Goal: Task Accomplishment & Management: Manage account settings

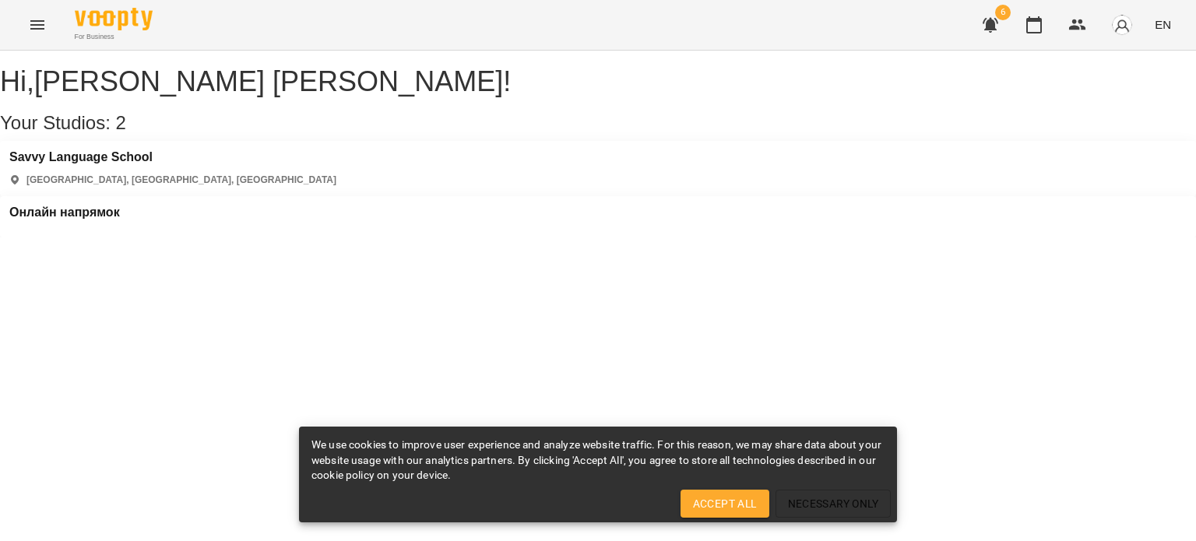
click at [997, 20] on icon "button" at bounding box center [991, 25] width 16 height 15
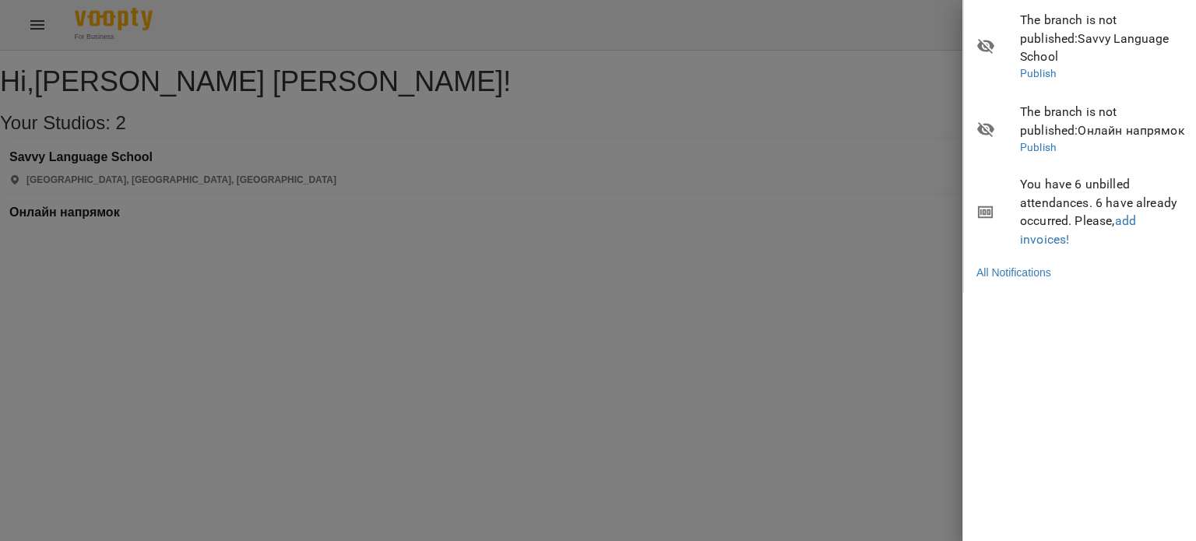
click at [495, 178] on div at bounding box center [598, 270] width 1196 height 541
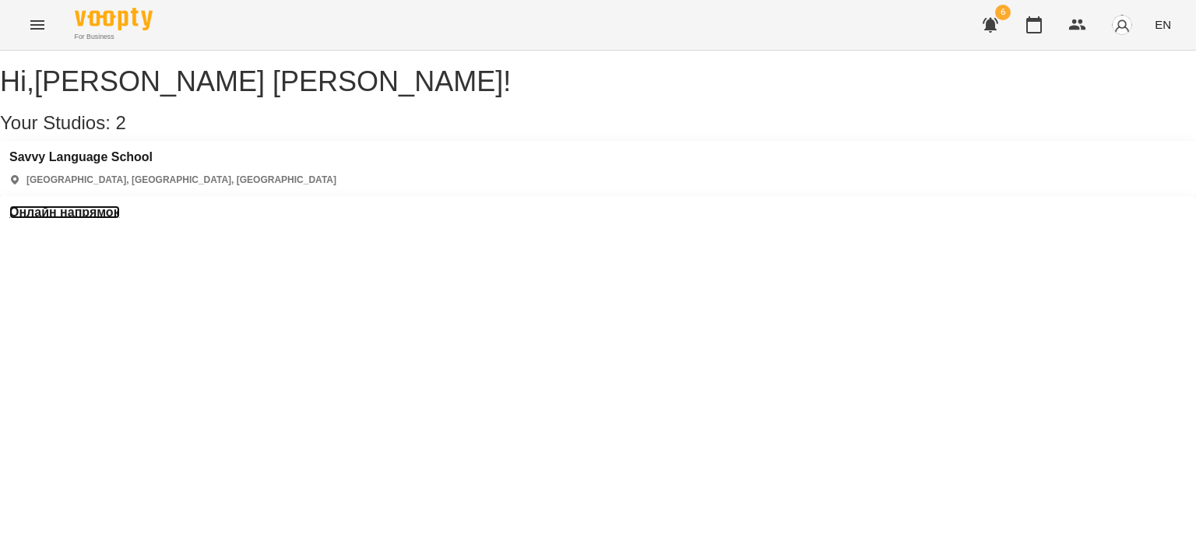
click at [120, 206] on h3 "Онлайн напрямок" at bounding box center [64, 213] width 111 height 14
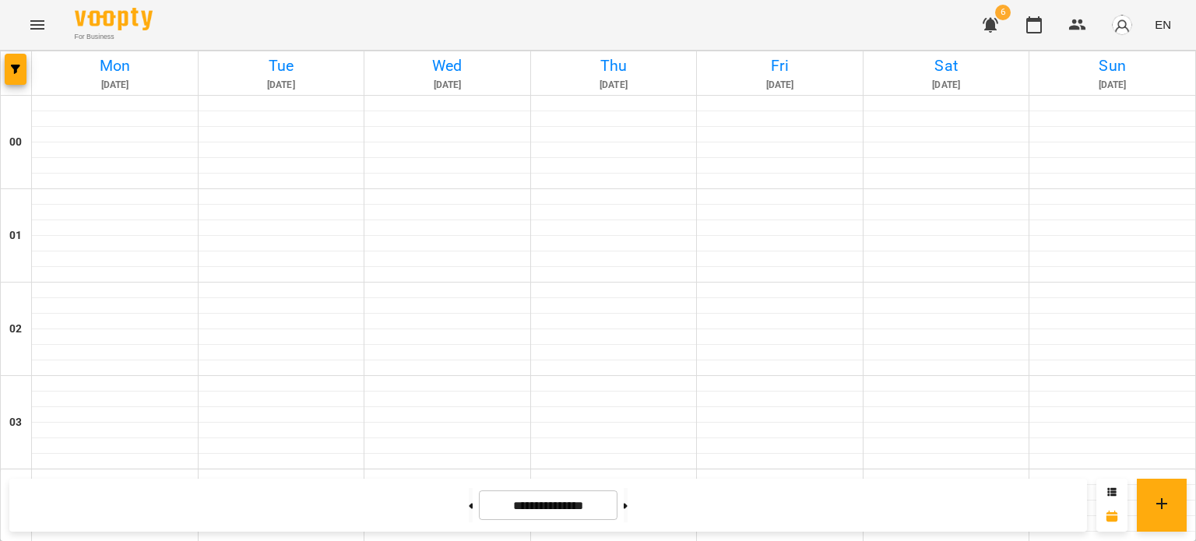
scroll to position [779, 0]
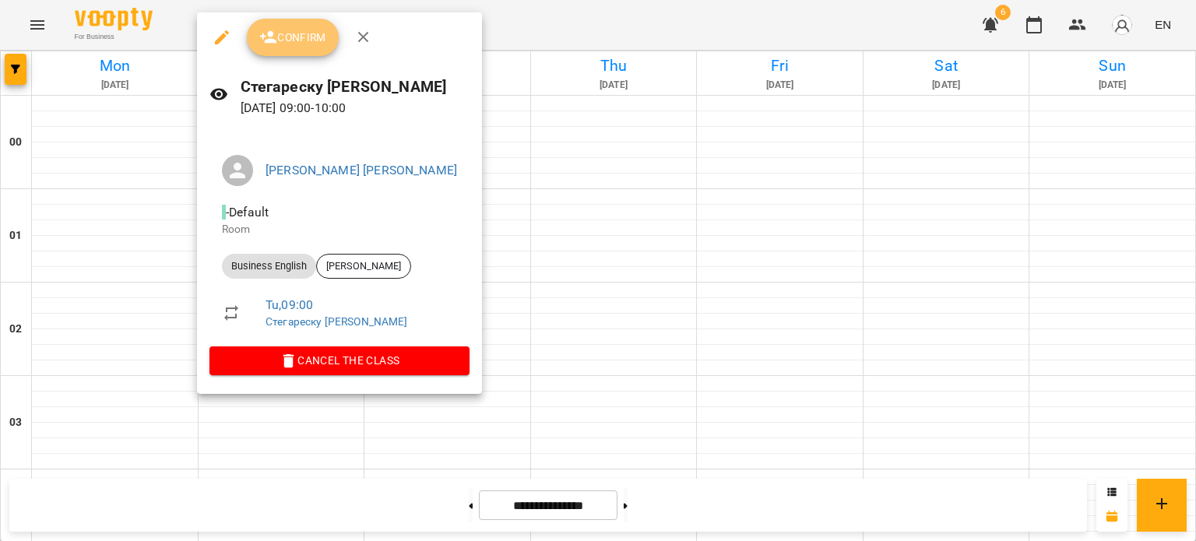
click at [305, 40] on span "Confirm" at bounding box center [292, 37] width 67 height 19
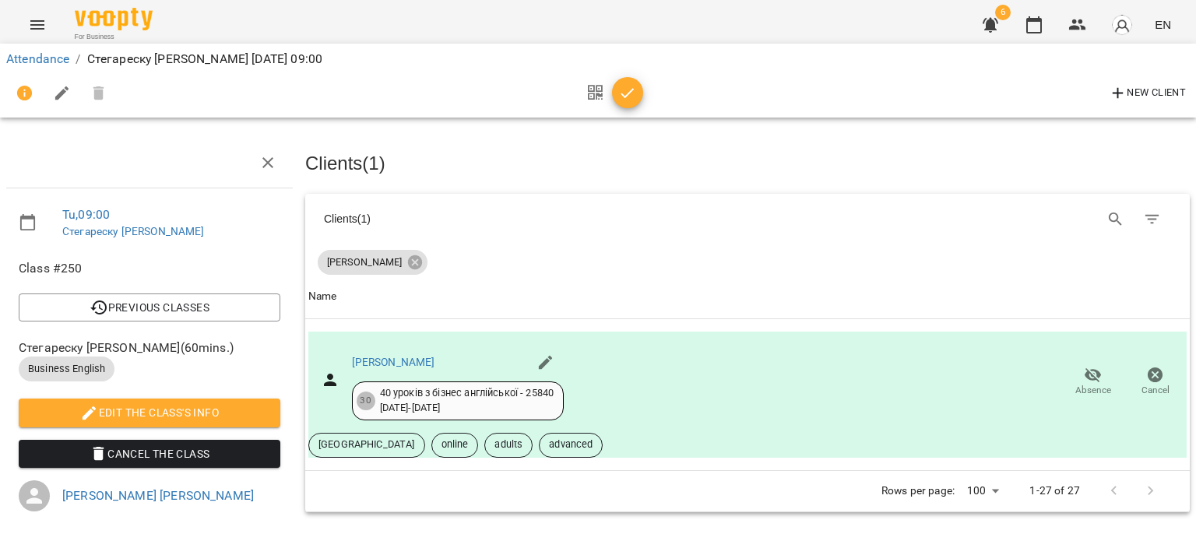
click at [635, 91] on icon "button" at bounding box center [627, 93] width 19 height 19
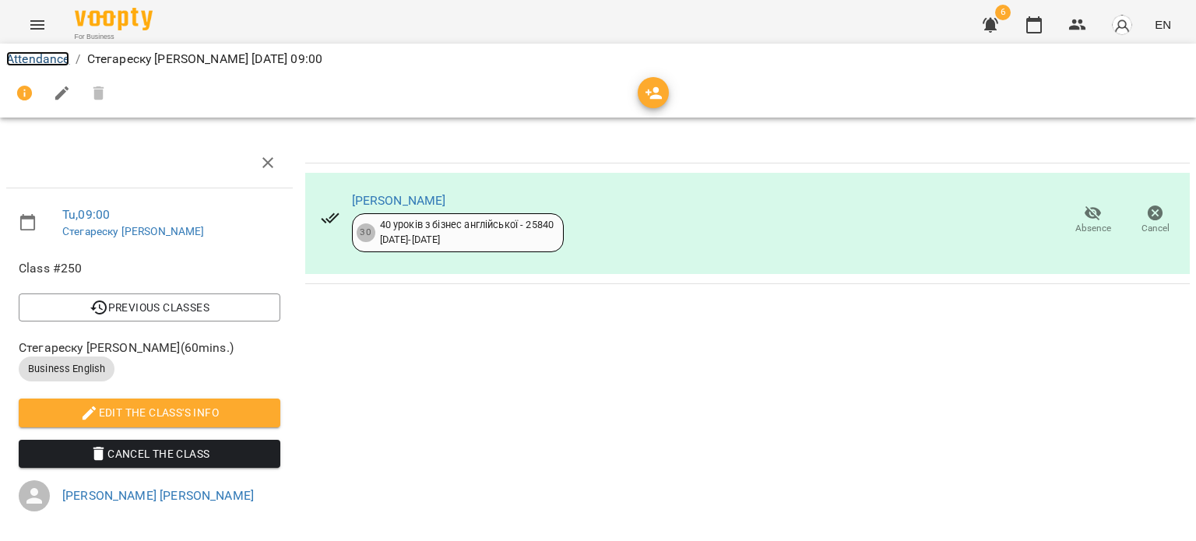
click at [42, 58] on link "Attendance" at bounding box center [37, 58] width 63 height 15
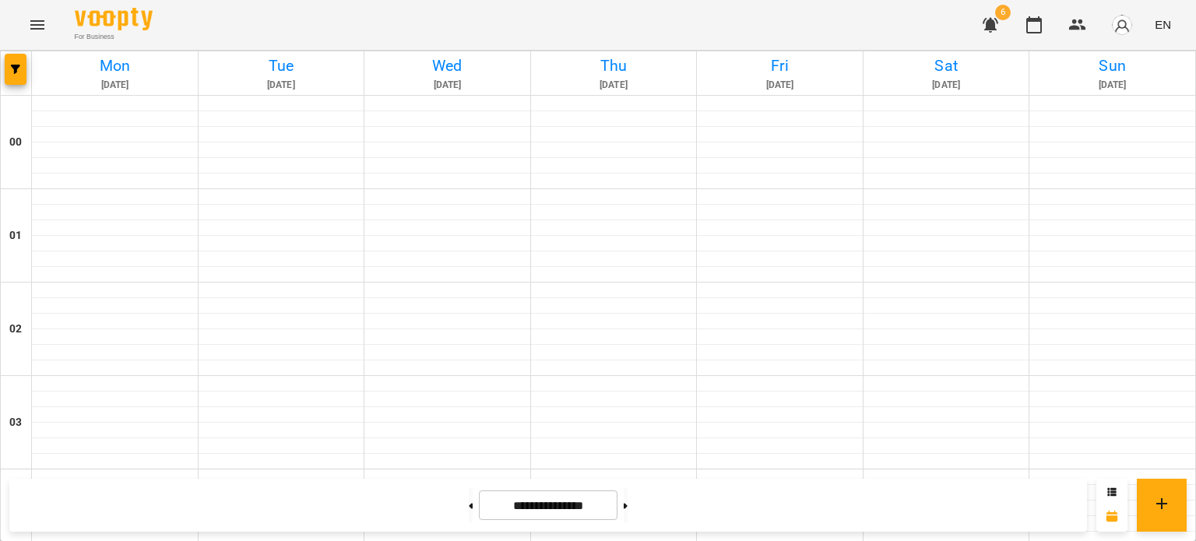
scroll to position [701, 0]
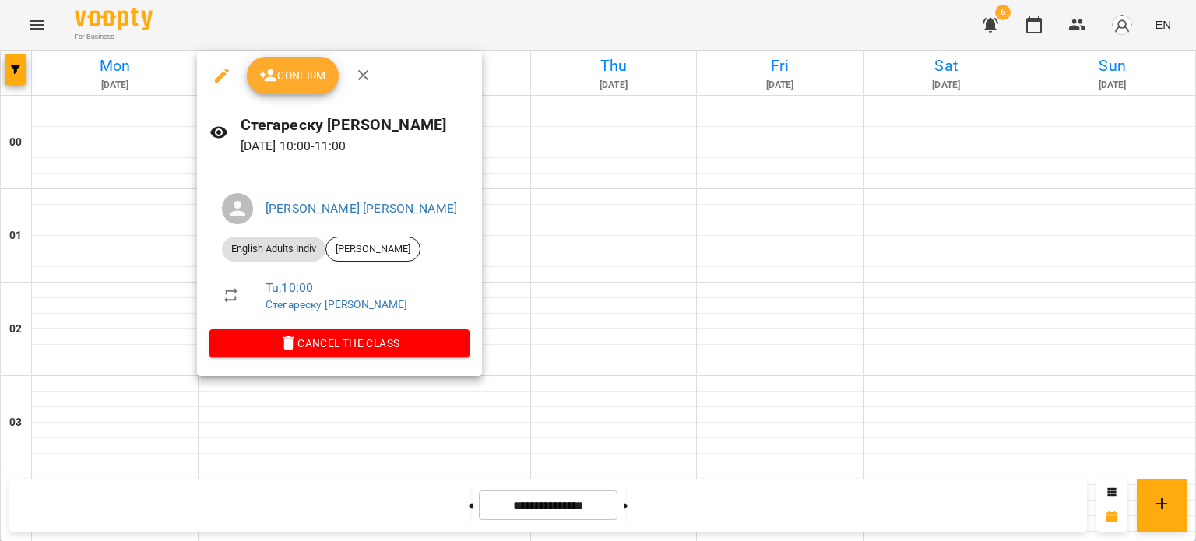
click at [302, 89] on button "Confirm" at bounding box center [293, 75] width 92 height 37
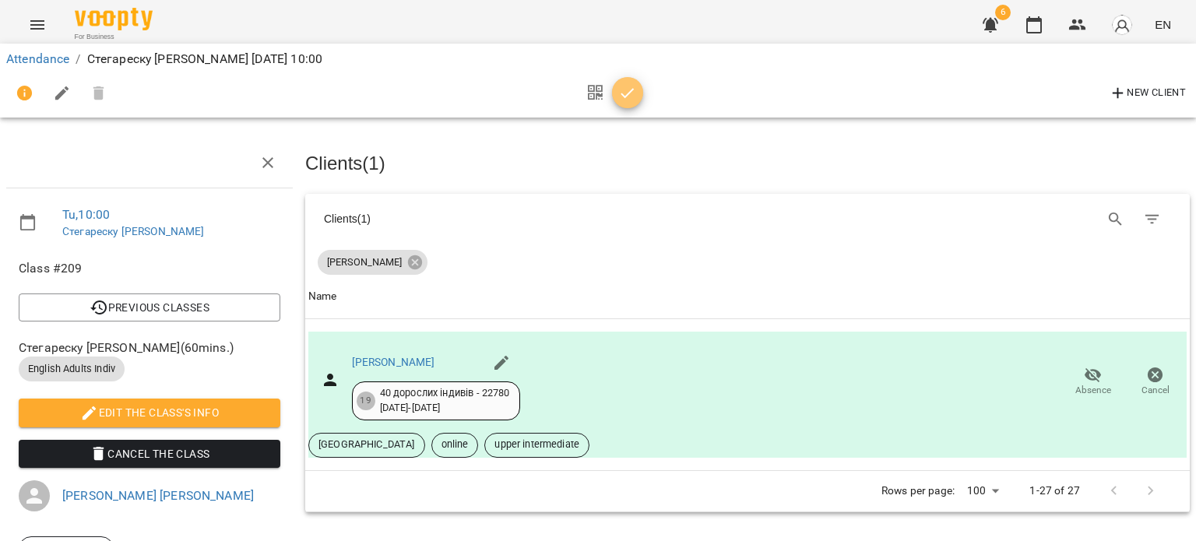
click at [620, 96] on icon "button" at bounding box center [627, 93] width 19 height 19
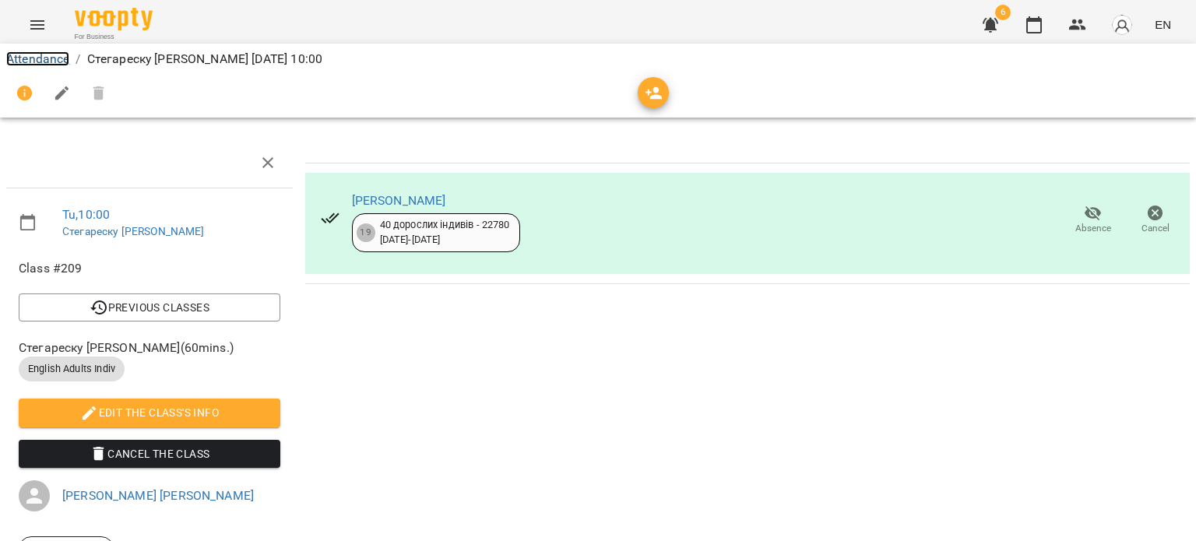
click at [59, 55] on link "Attendance" at bounding box center [37, 58] width 63 height 15
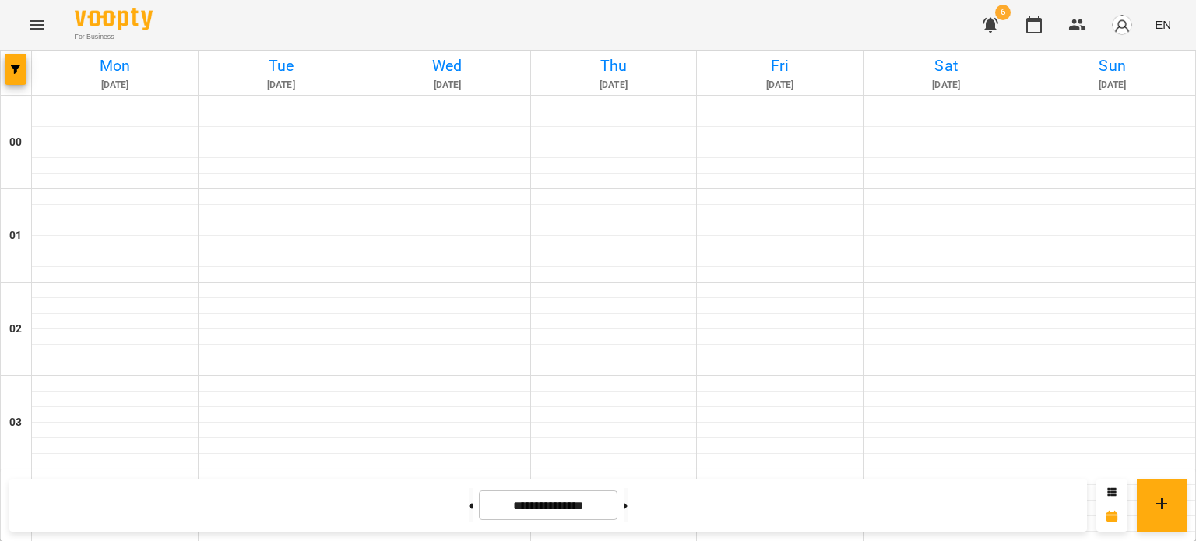
scroll to position [1012, 0]
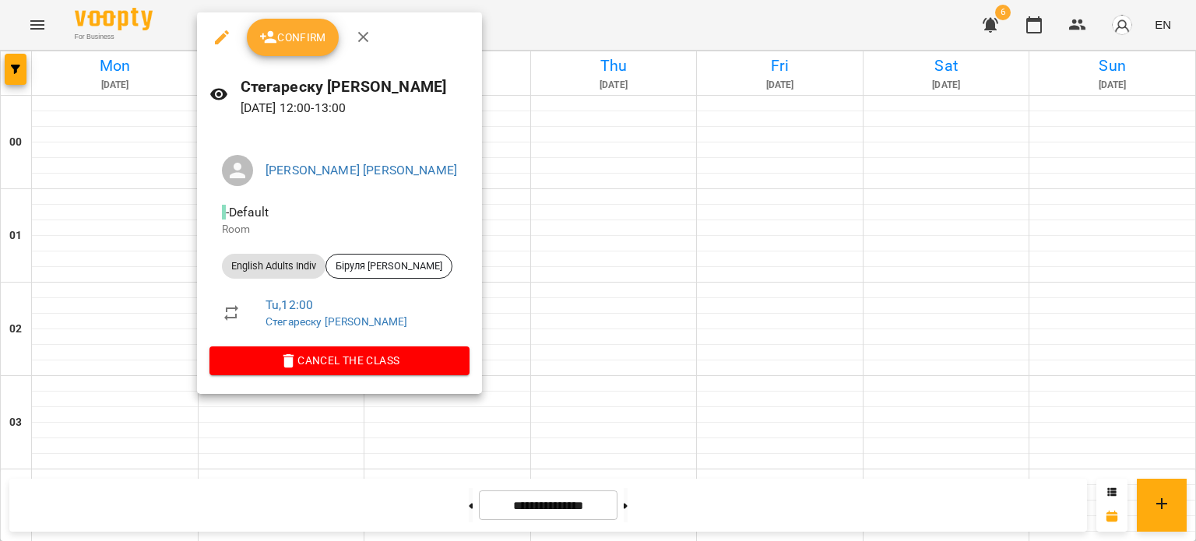
click at [299, 41] on span "Confirm" at bounding box center [292, 37] width 67 height 19
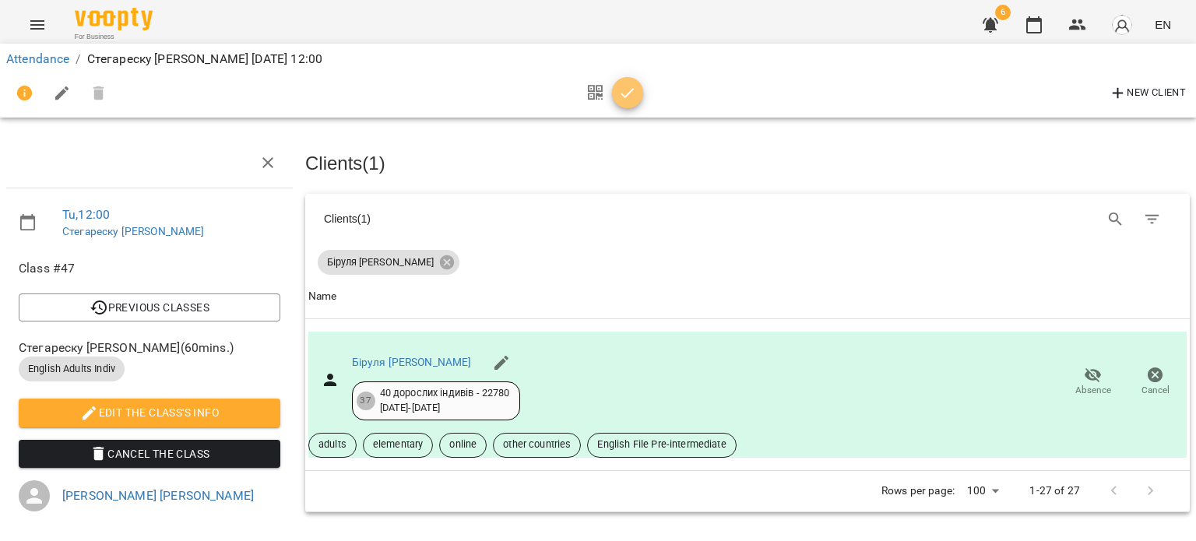
click at [628, 90] on icon "button" at bounding box center [627, 93] width 19 height 19
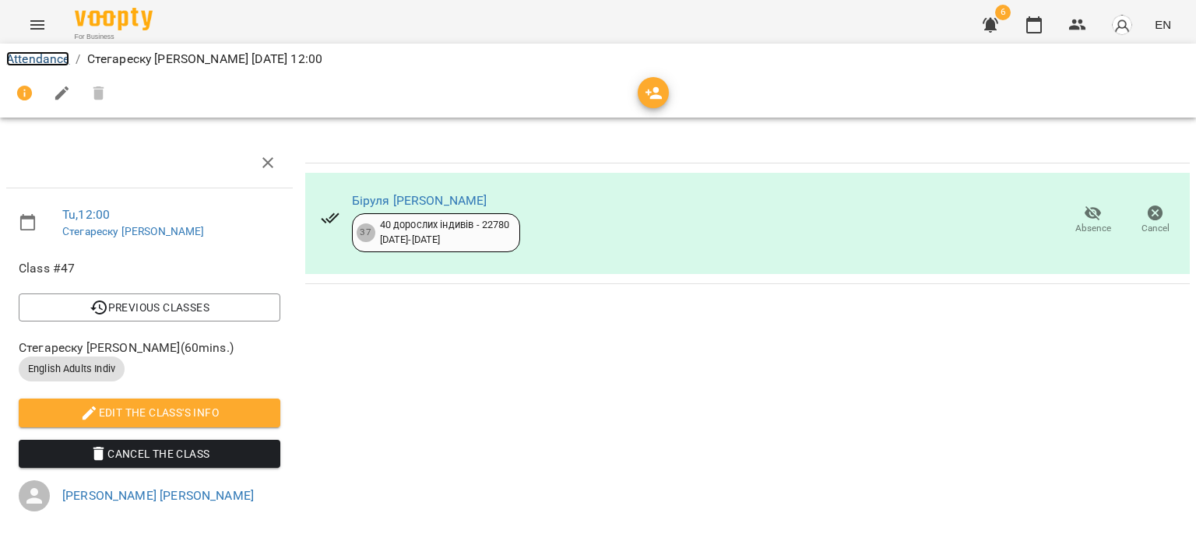
click at [14, 58] on link "Attendance" at bounding box center [37, 58] width 63 height 15
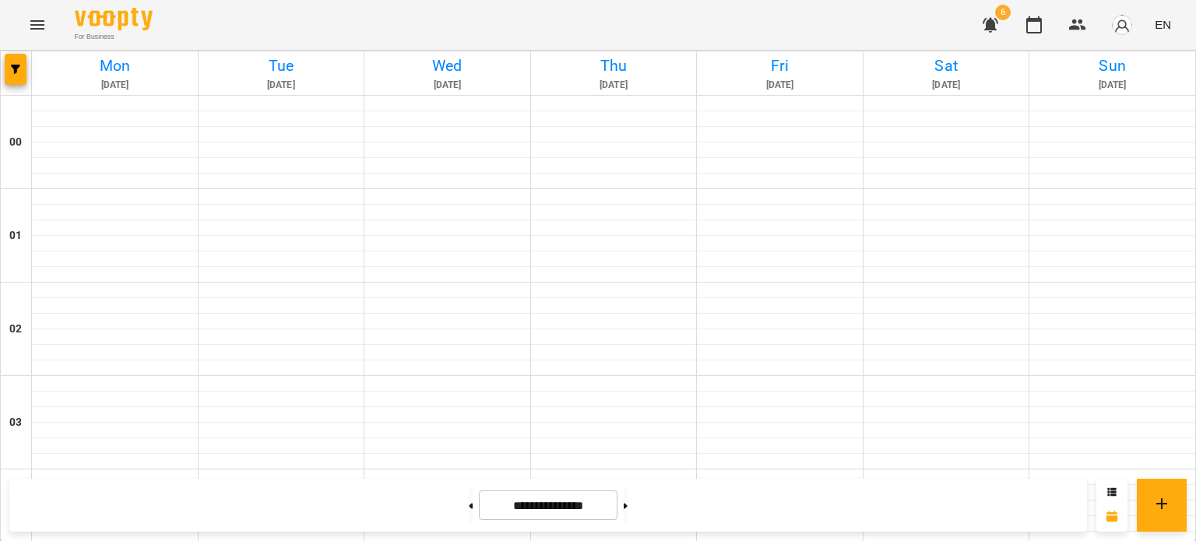
scroll to position [1168, 0]
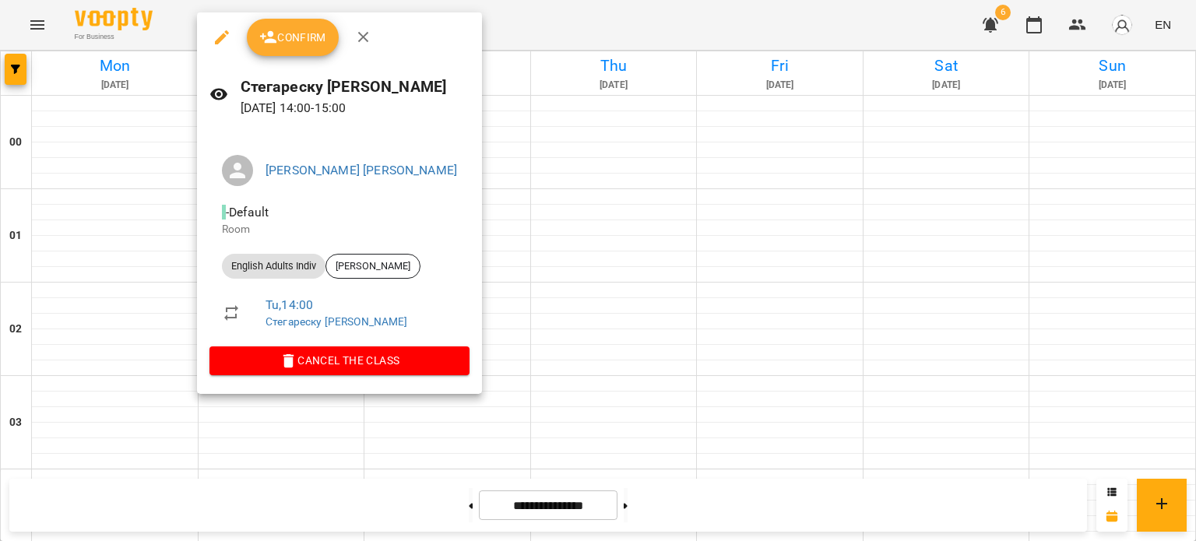
click at [287, 46] on span "Confirm" at bounding box center [292, 37] width 67 height 19
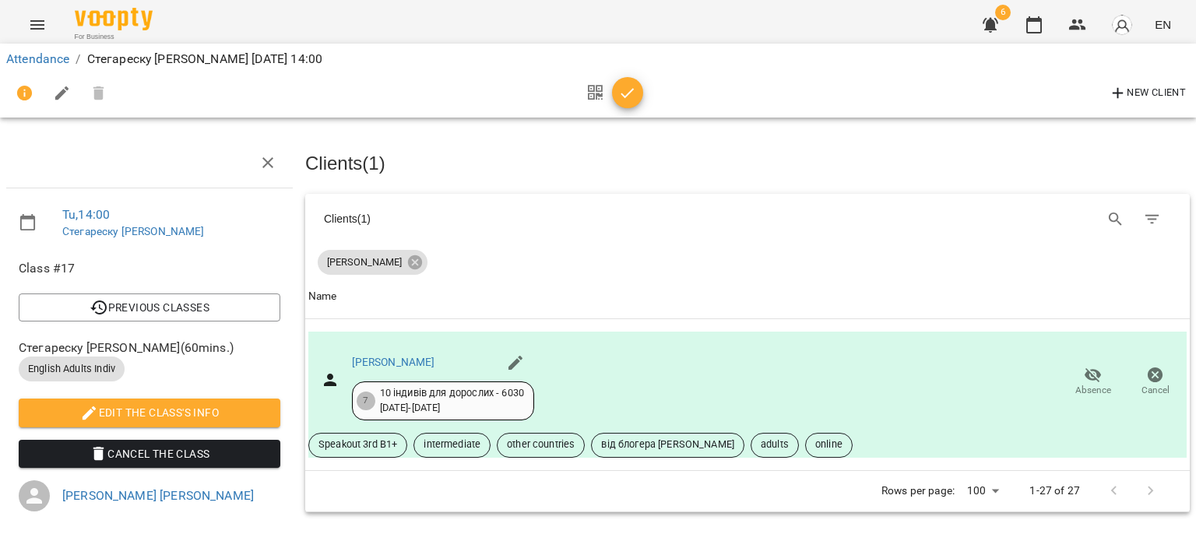
click at [629, 91] on icon "button" at bounding box center [627, 93] width 13 height 10
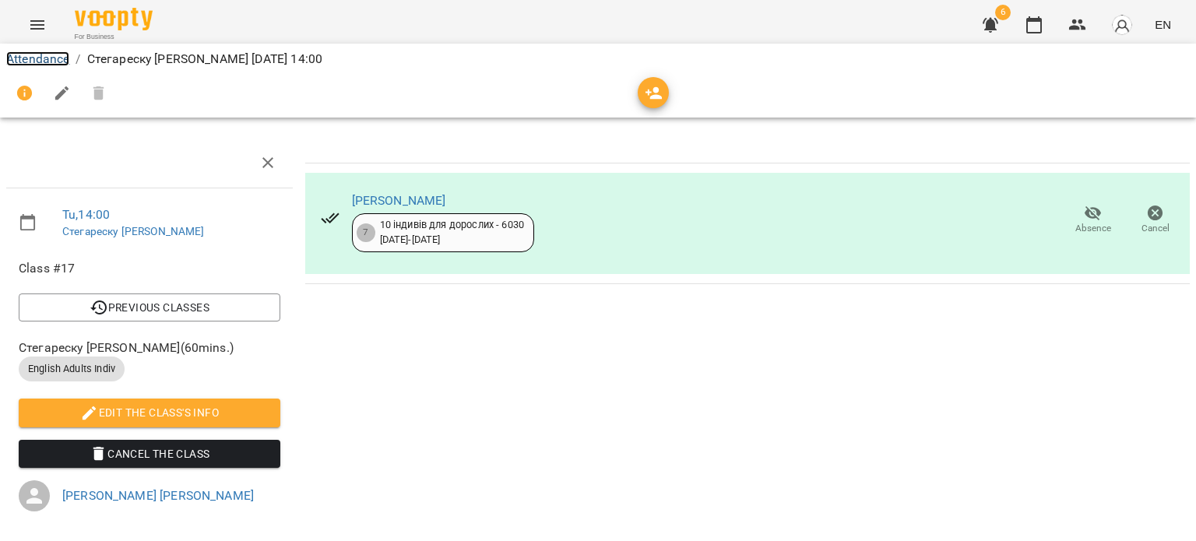
click at [24, 60] on link "Attendance" at bounding box center [37, 58] width 63 height 15
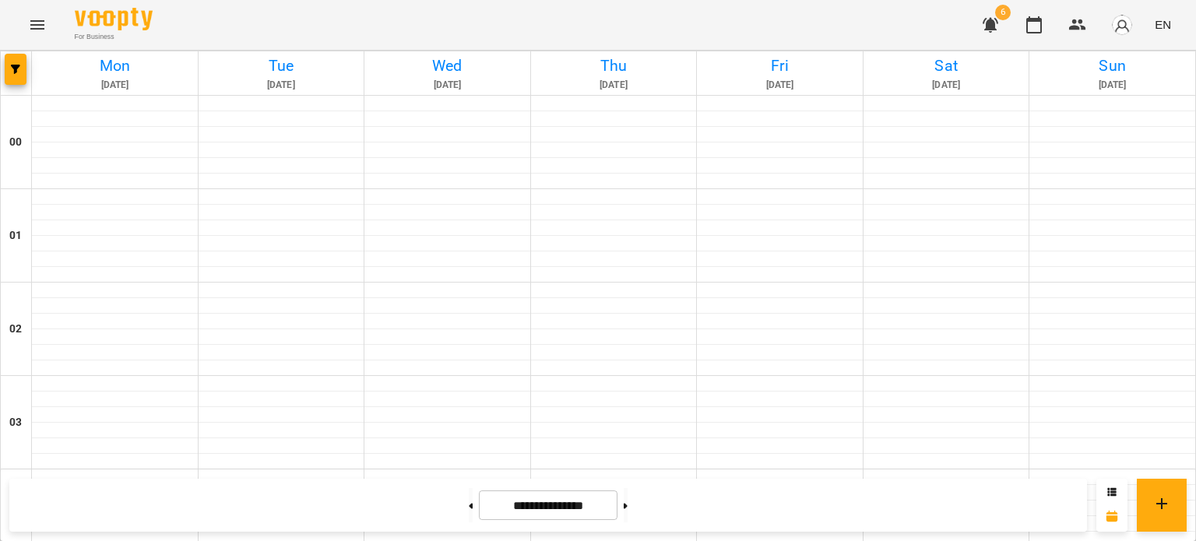
scroll to position [1012, 0]
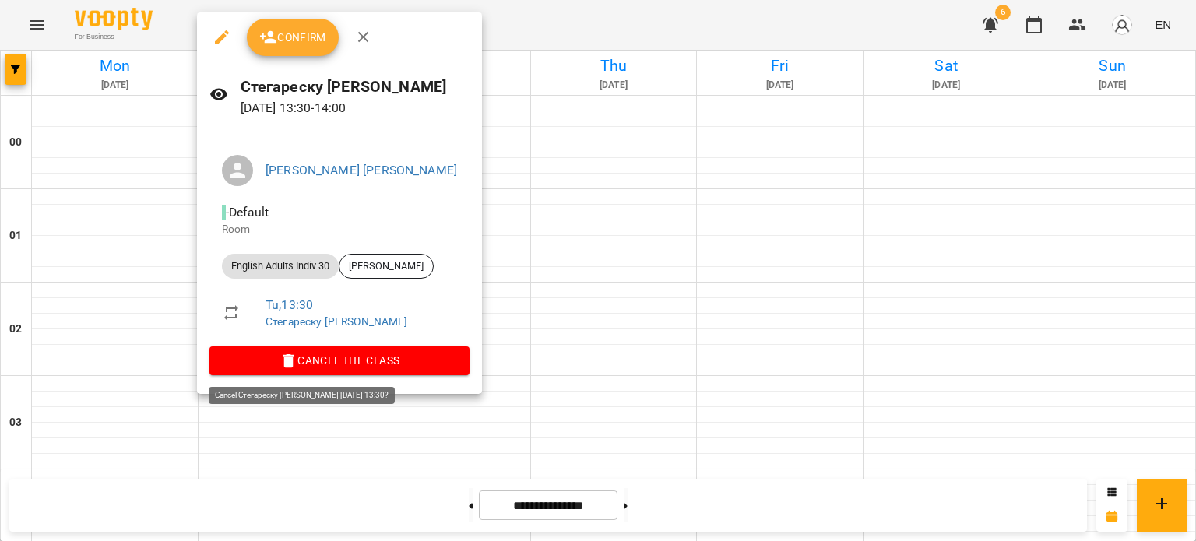
click at [319, 354] on span "Cancel the class" at bounding box center [339, 360] width 235 height 19
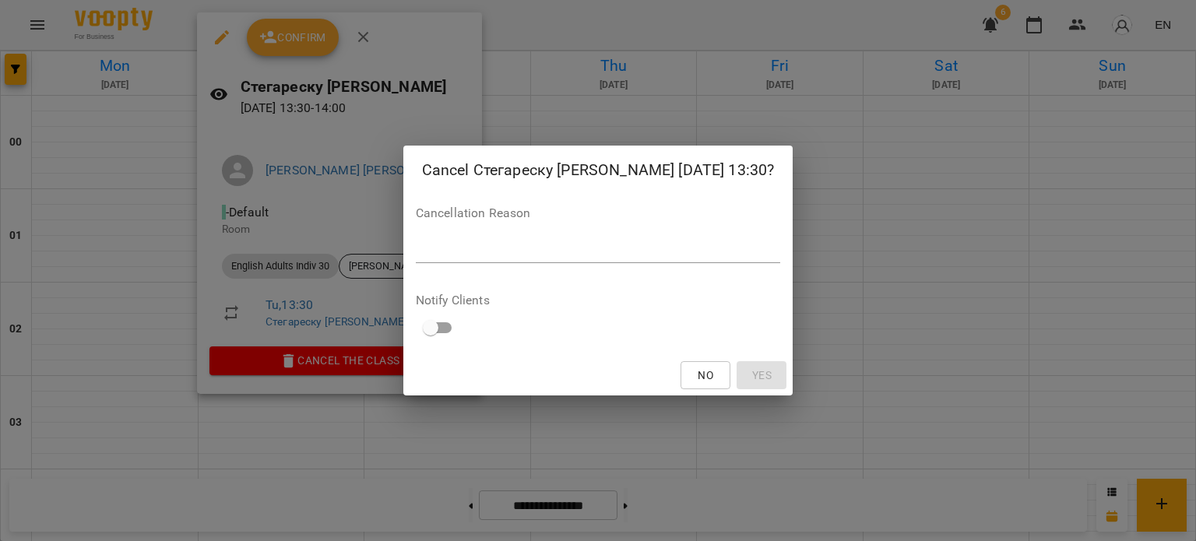
click at [446, 241] on div "*" at bounding box center [598, 250] width 365 height 25
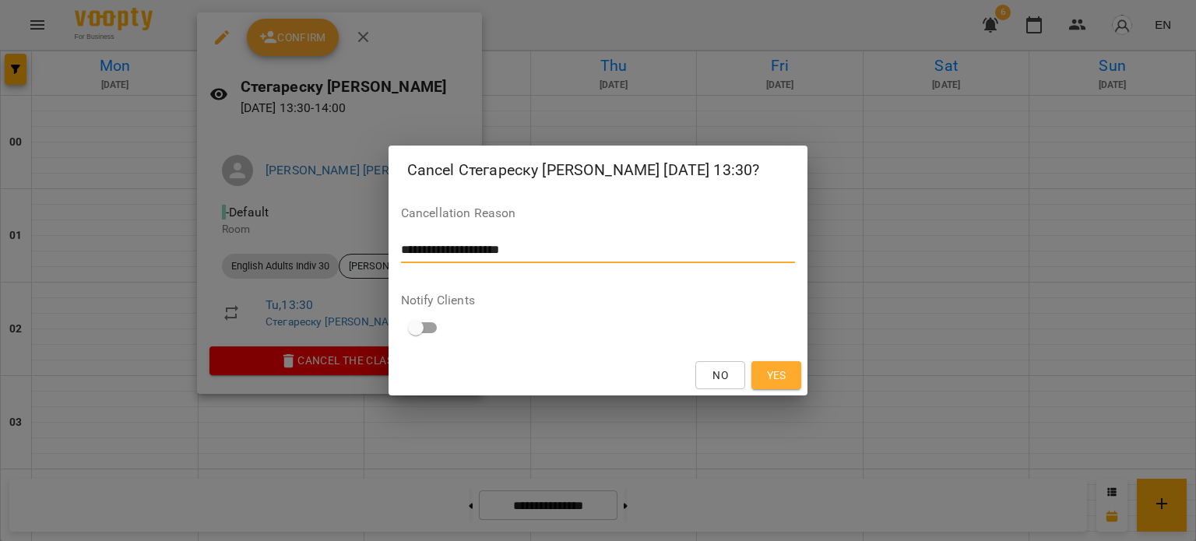
drag, startPoint x: 568, startPoint y: 245, endPoint x: 374, endPoint y: 241, distance: 193.9
click at [374, 241] on div "**********" at bounding box center [598, 270] width 1196 height 541
type textarea "**********"
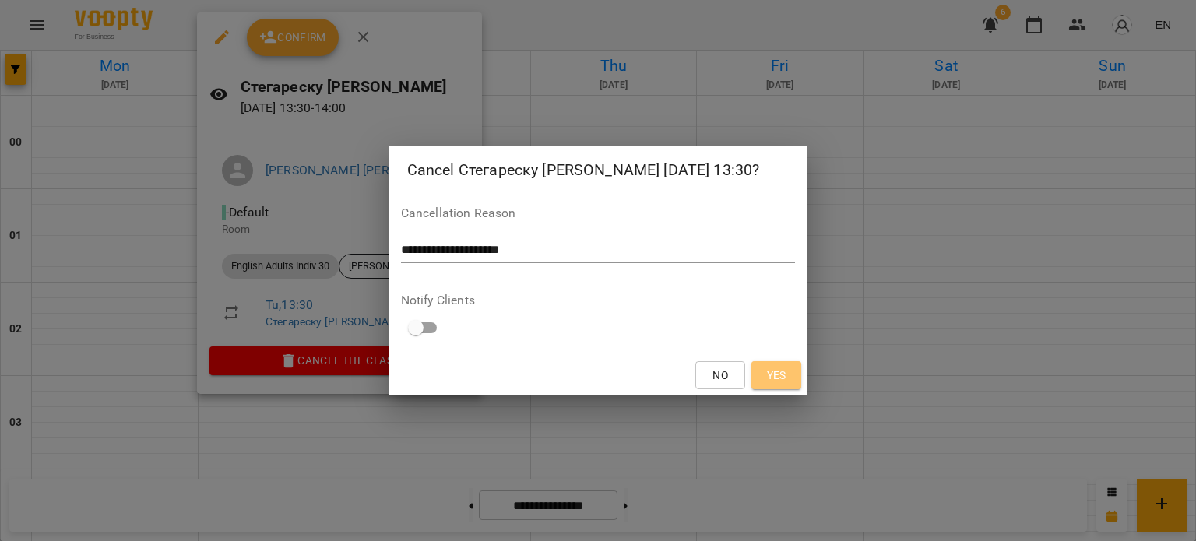
click at [778, 373] on span "Yes" at bounding box center [776, 375] width 19 height 19
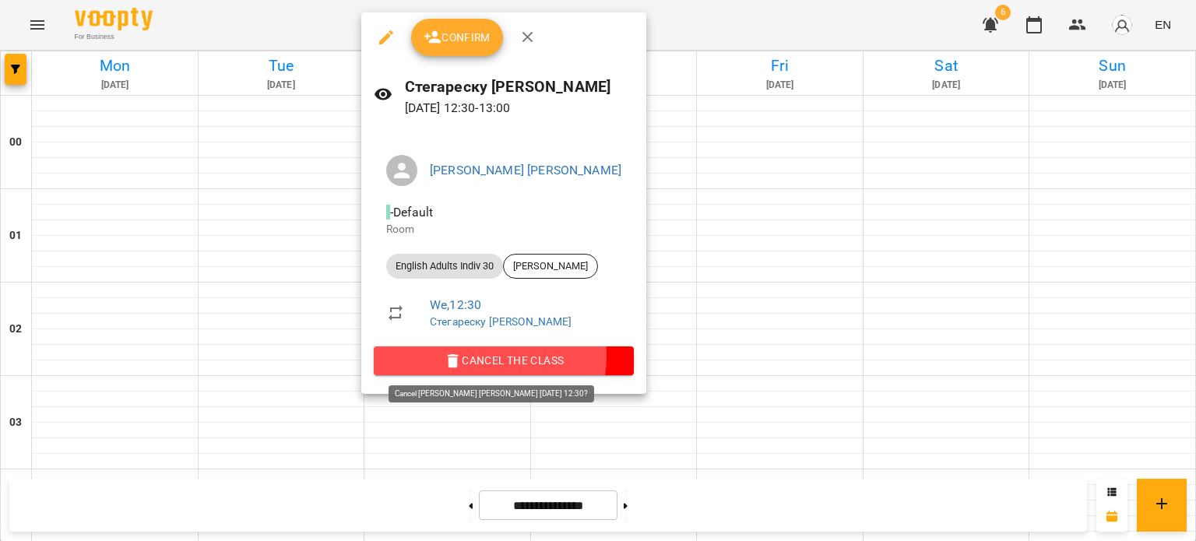
click at [473, 356] on span "Cancel the class" at bounding box center [503, 360] width 235 height 19
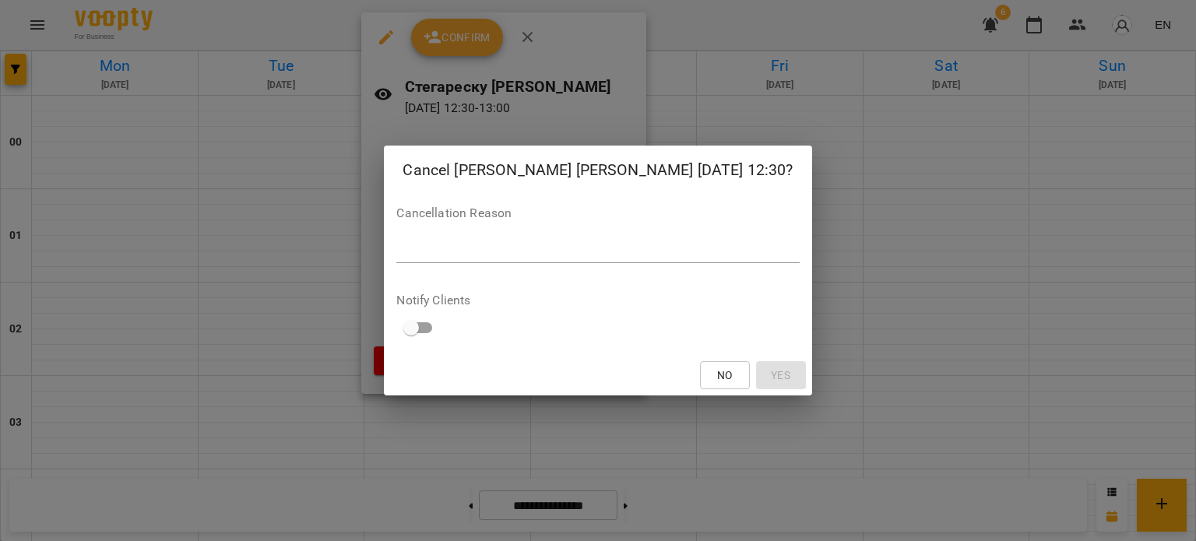
click at [492, 248] on textarea at bounding box center [597, 250] width 403 height 15
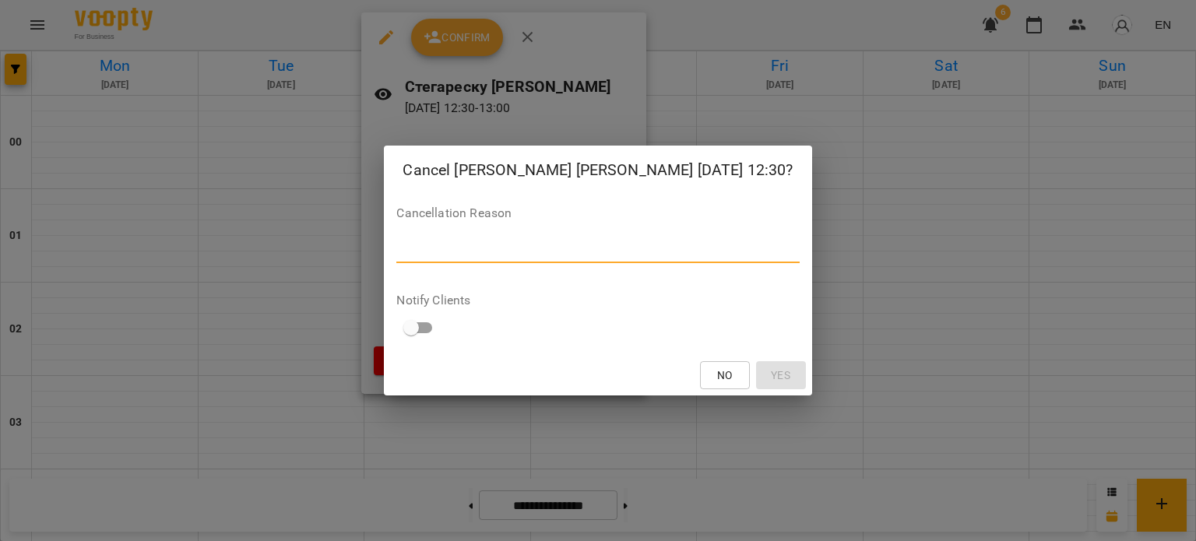
paste textarea "**********"
type textarea "**********"
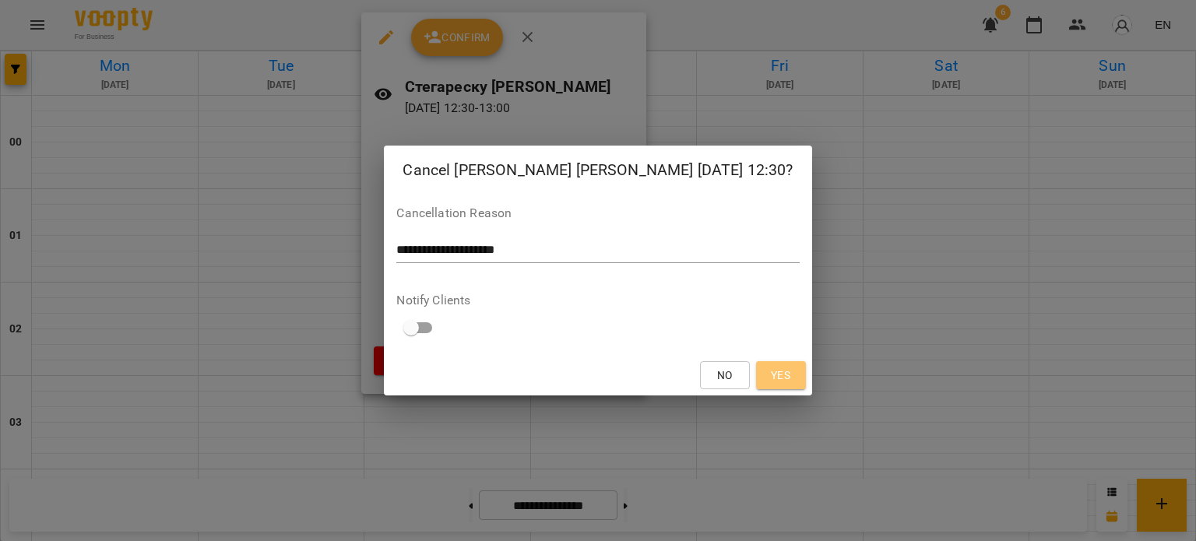
click at [785, 374] on span "Yes" at bounding box center [780, 375] width 19 height 19
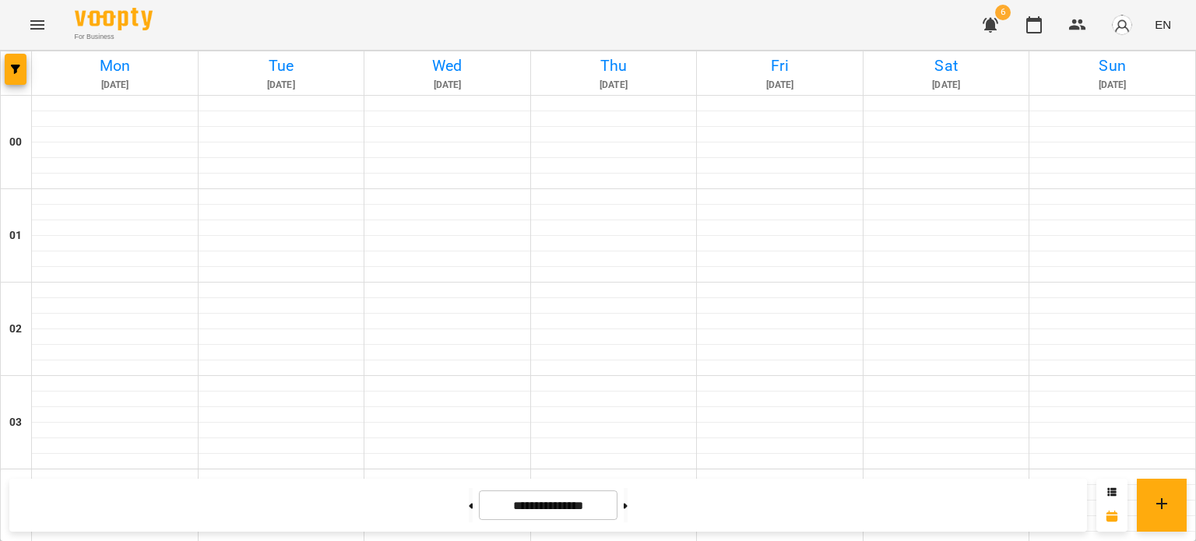
scroll to position [1324, 0]
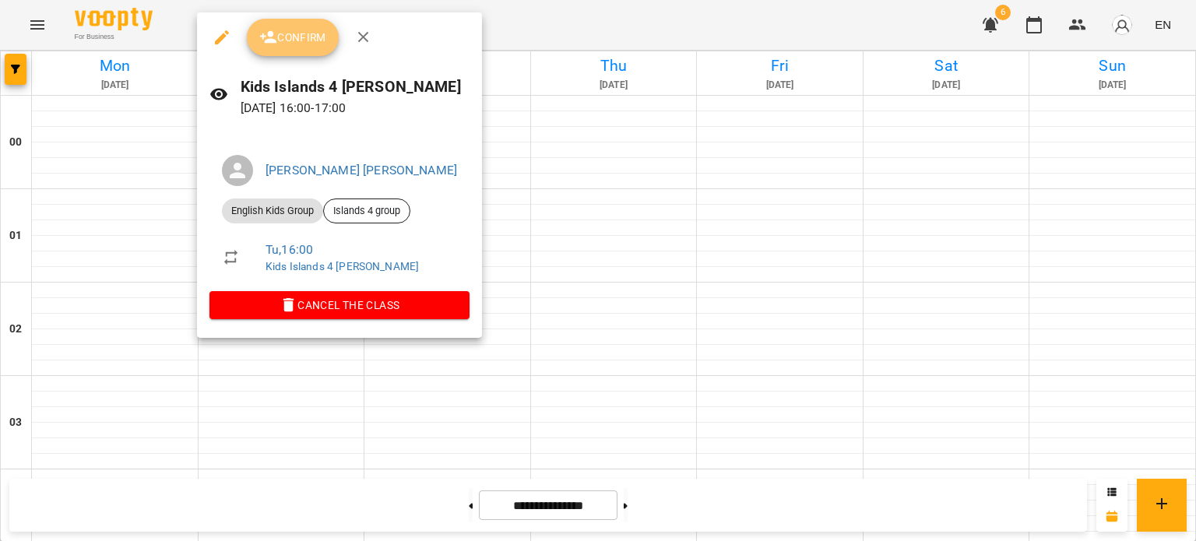
click at [294, 42] on span "Confirm" at bounding box center [292, 37] width 67 height 19
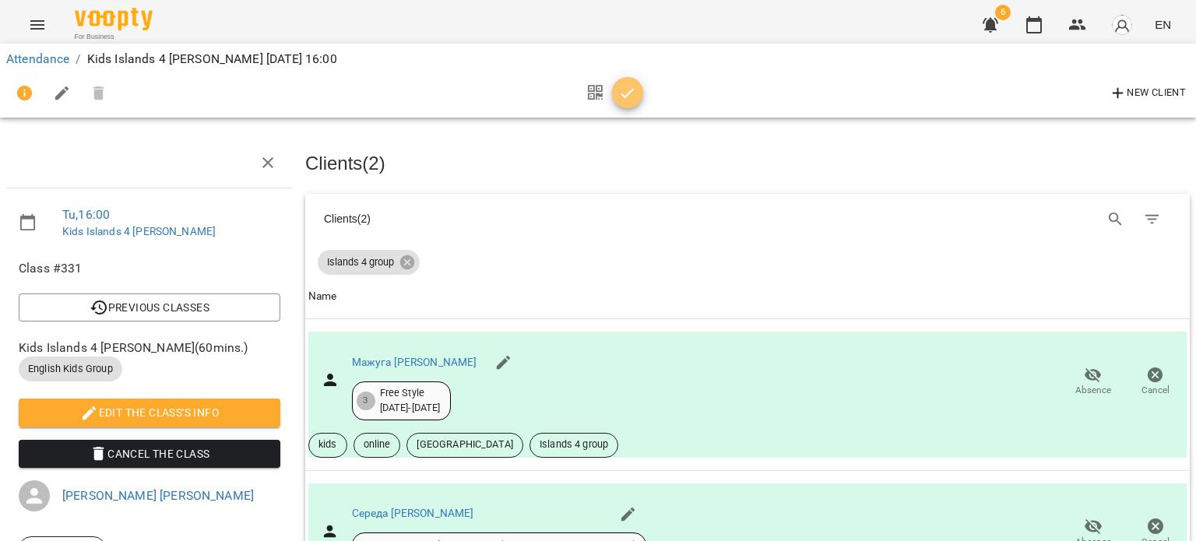
click at [631, 93] on icon "button" at bounding box center [627, 93] width 19 height 19
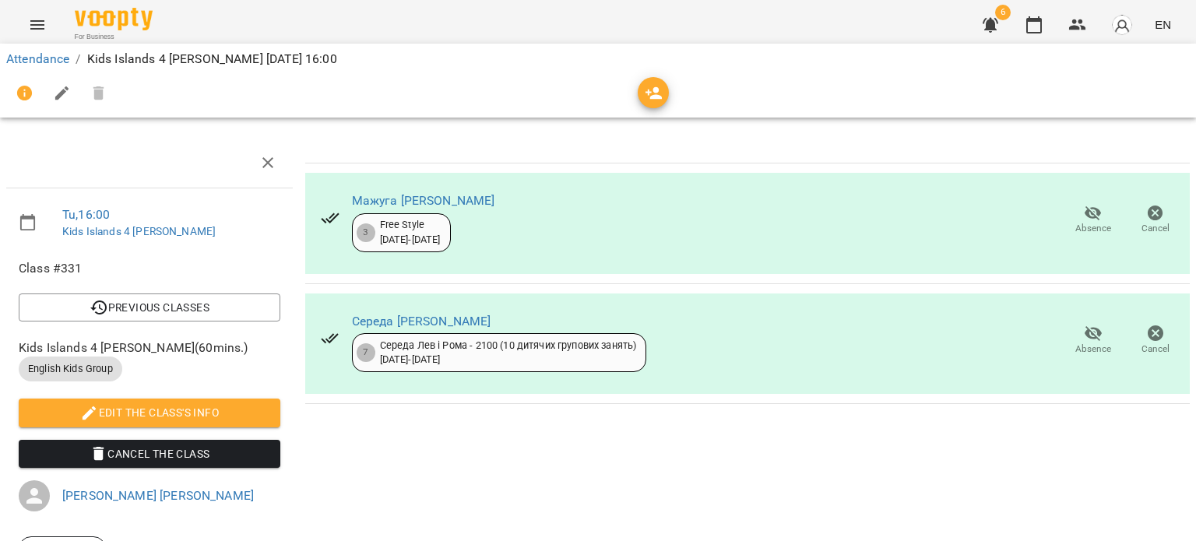
click at [1075, 224] on span "Absence" at bounding box center [1093, 228] width 36 height 13
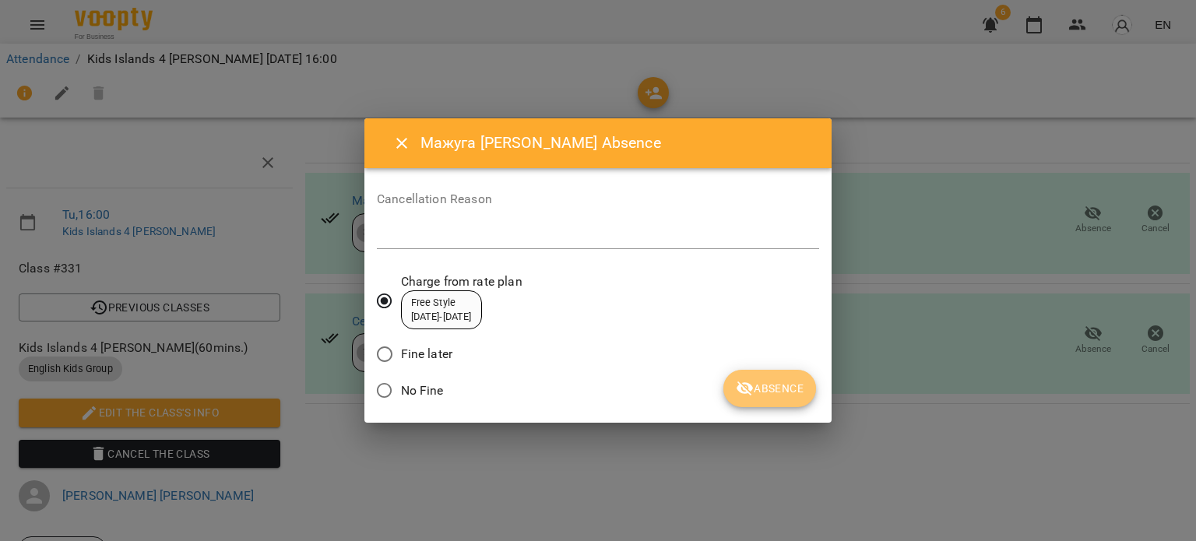
click at [780, 393] on span "Absence" at bounding box center [770, 388] width 68 height 19
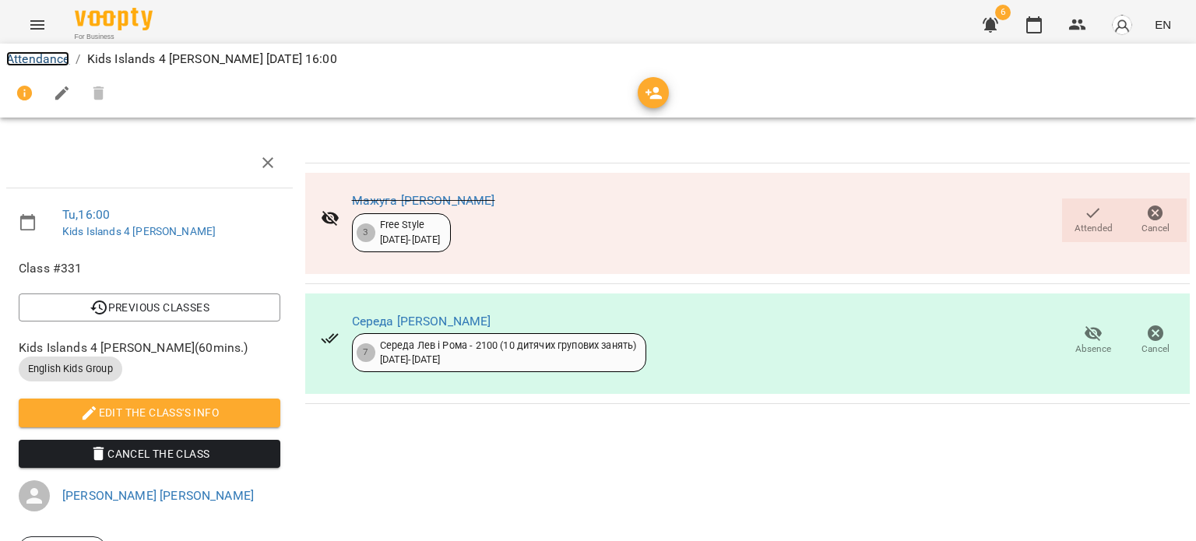
click at [55, 60] on link "Attendance" at bounding box center [37, 58] width 63 height 15
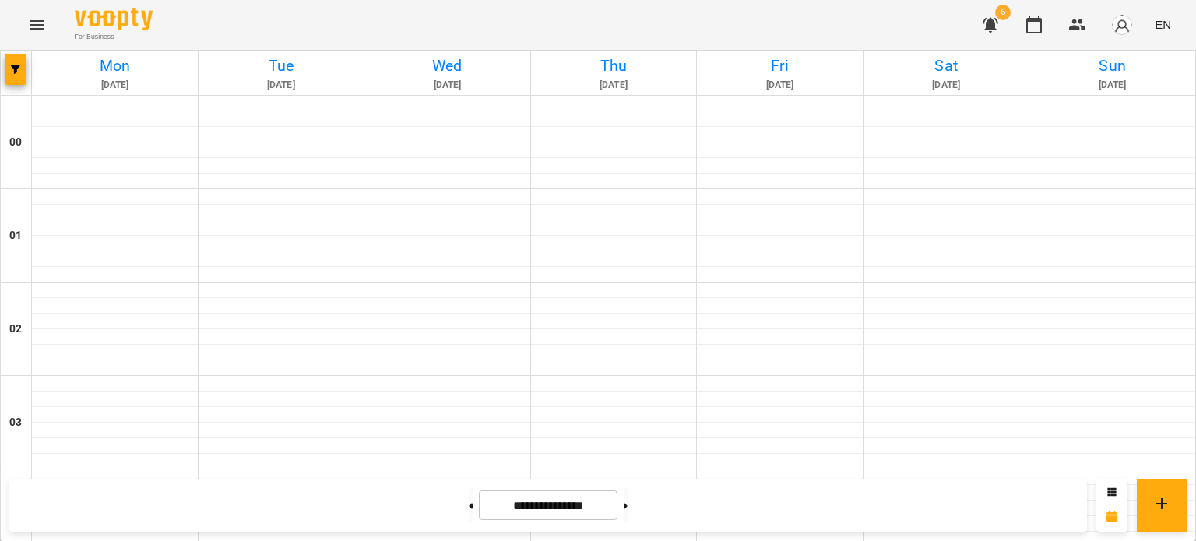
scroll to position [1713, 0]
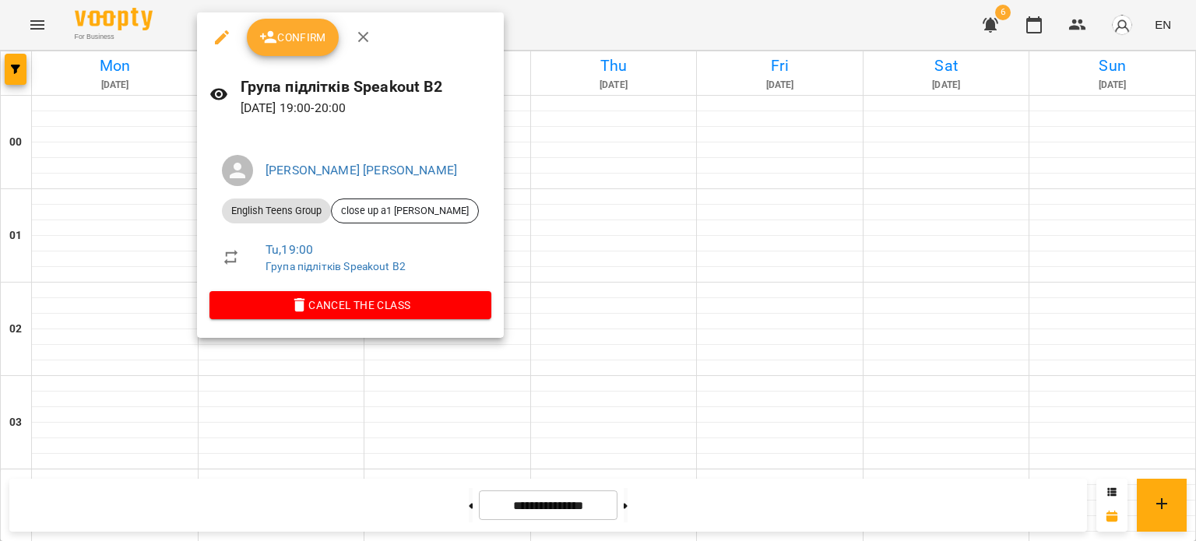
click at [316, 29] on span "Confirm" at bounding box center [292, 37] width 67 height 19
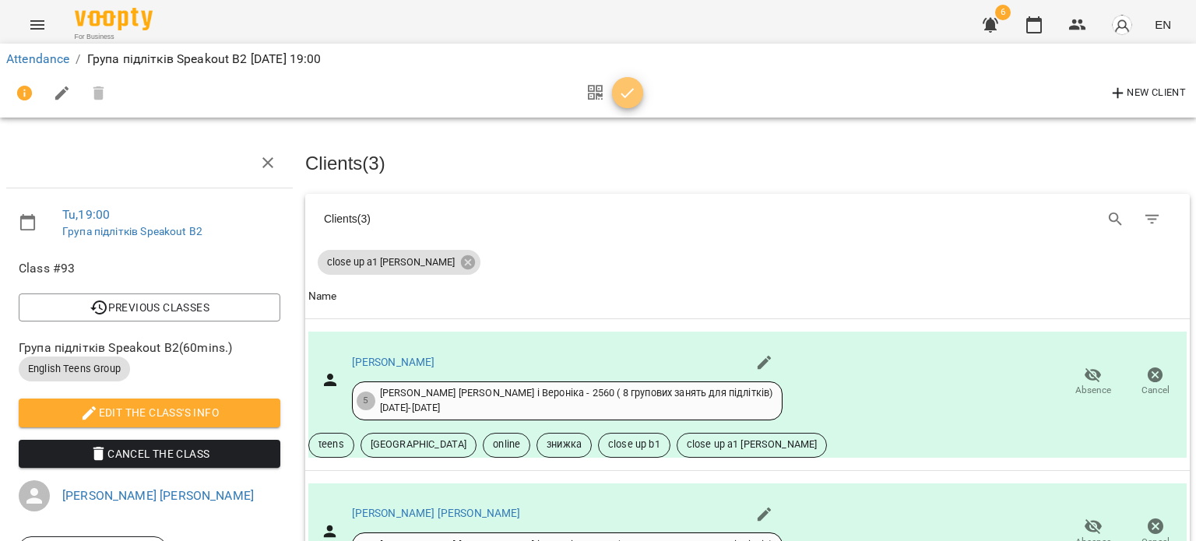
click at [627, 90] on icon "button" at bounding box center [627, 93] width 19 height 19
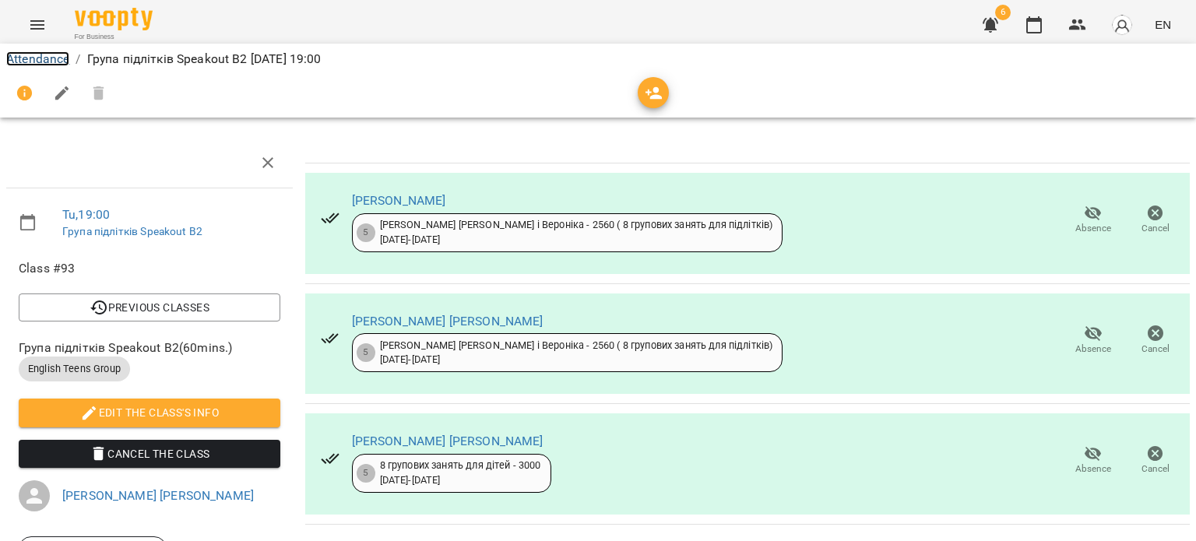
click at [54, 63] on link "Attendance" at bounding box center [37, 58] width 63 height 15
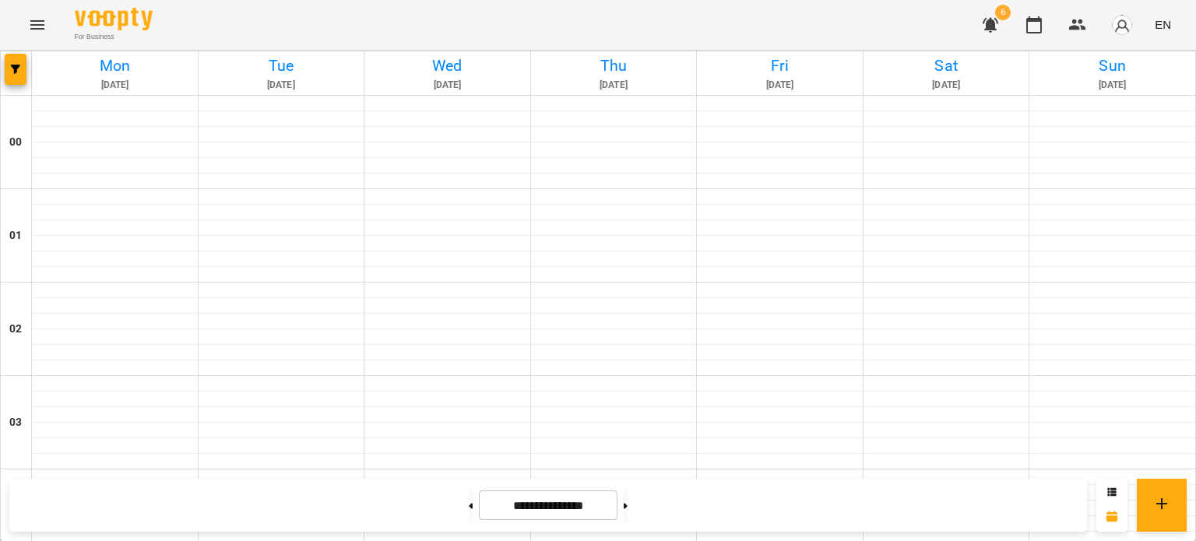
scroll to position [1713, 0]
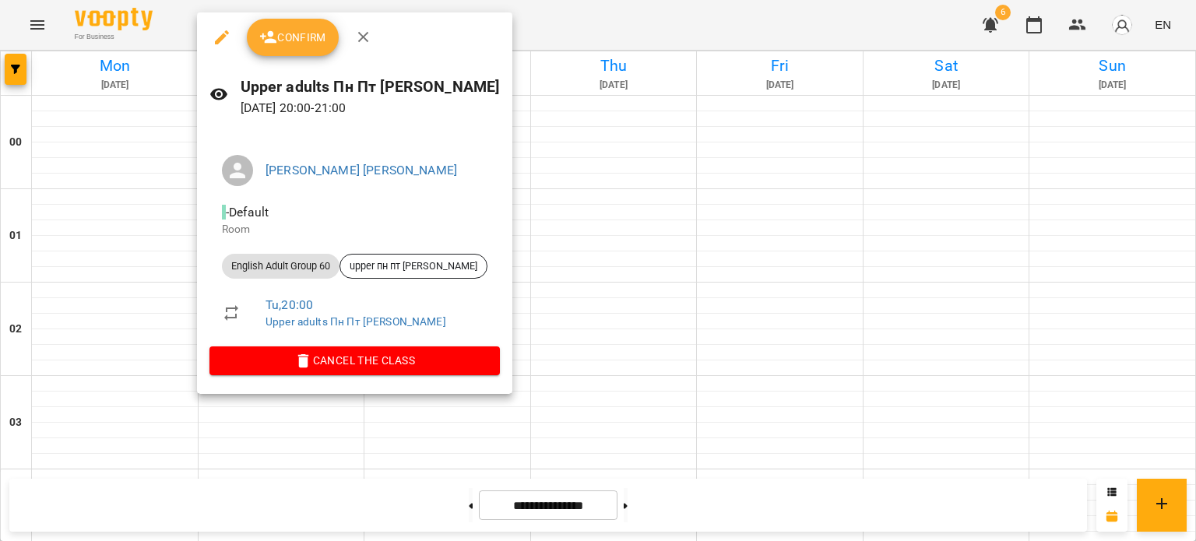
click at [287, 44] on span "Confirm" at bounding box center [292, 37] width 67 height 19
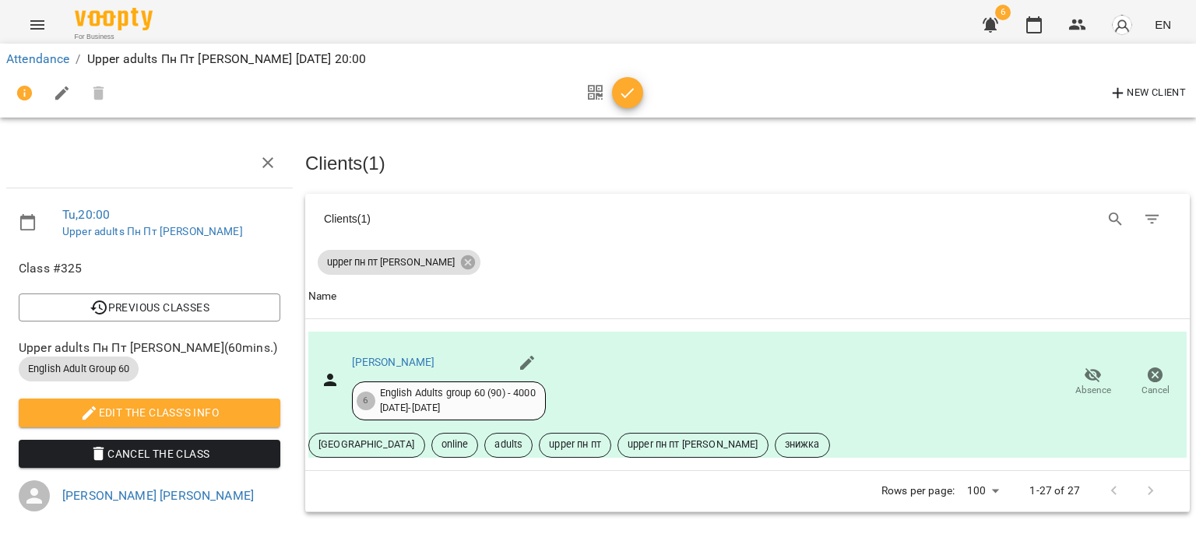
click at [623, 95] on icon "button" at bounding box center [627, 93] width 13 height 10
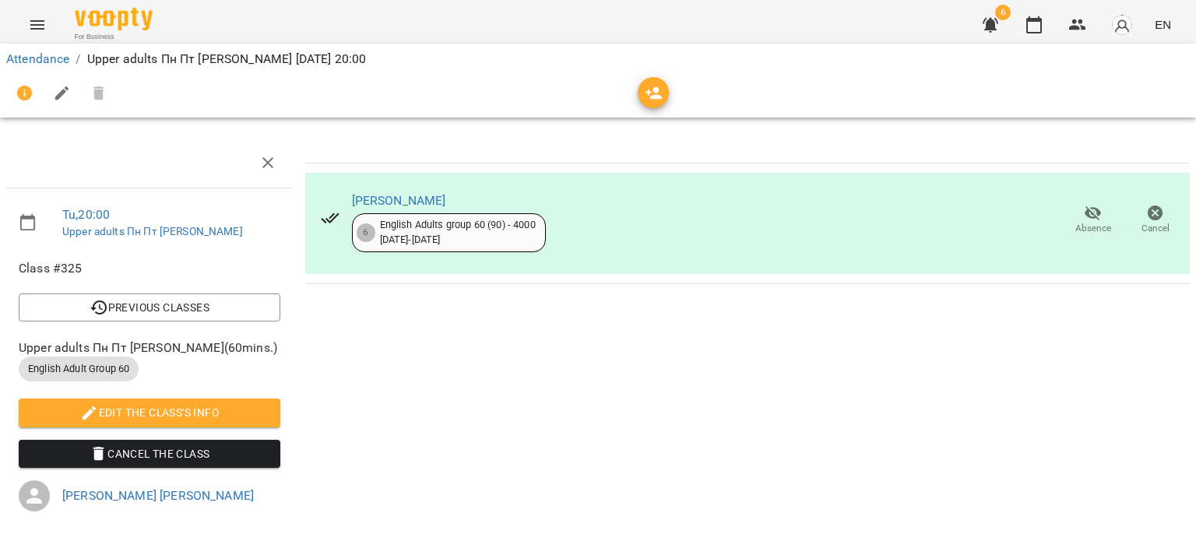
click at [50, 49] on div "Attendance / Upper adults Пн Пт [PERSON_NAME][DATE] 20:00" at bounding box center [598, 59] width 1190 height 25
click at [49, 50] on li "Attendance" at bounding box center [37, 59] width 63 height 19
click at [54, 63] on link "Attendance" at bounding box center [37, 58] width 63 height 15
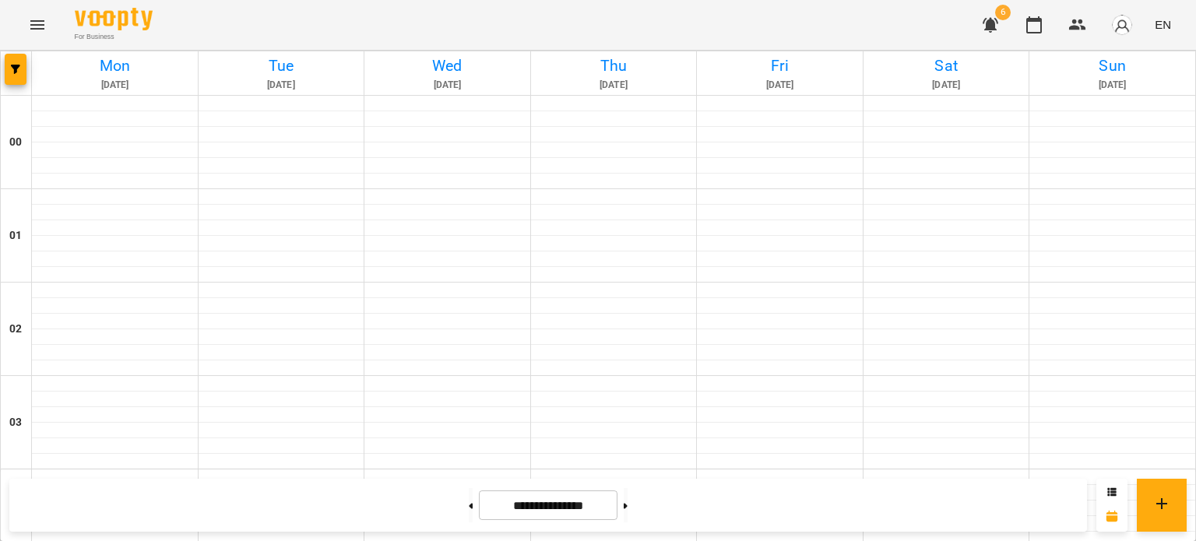
scroll to position [1789, 0]
